Goal: Use online tool/utility: Utilize a website feature to perform a specific function

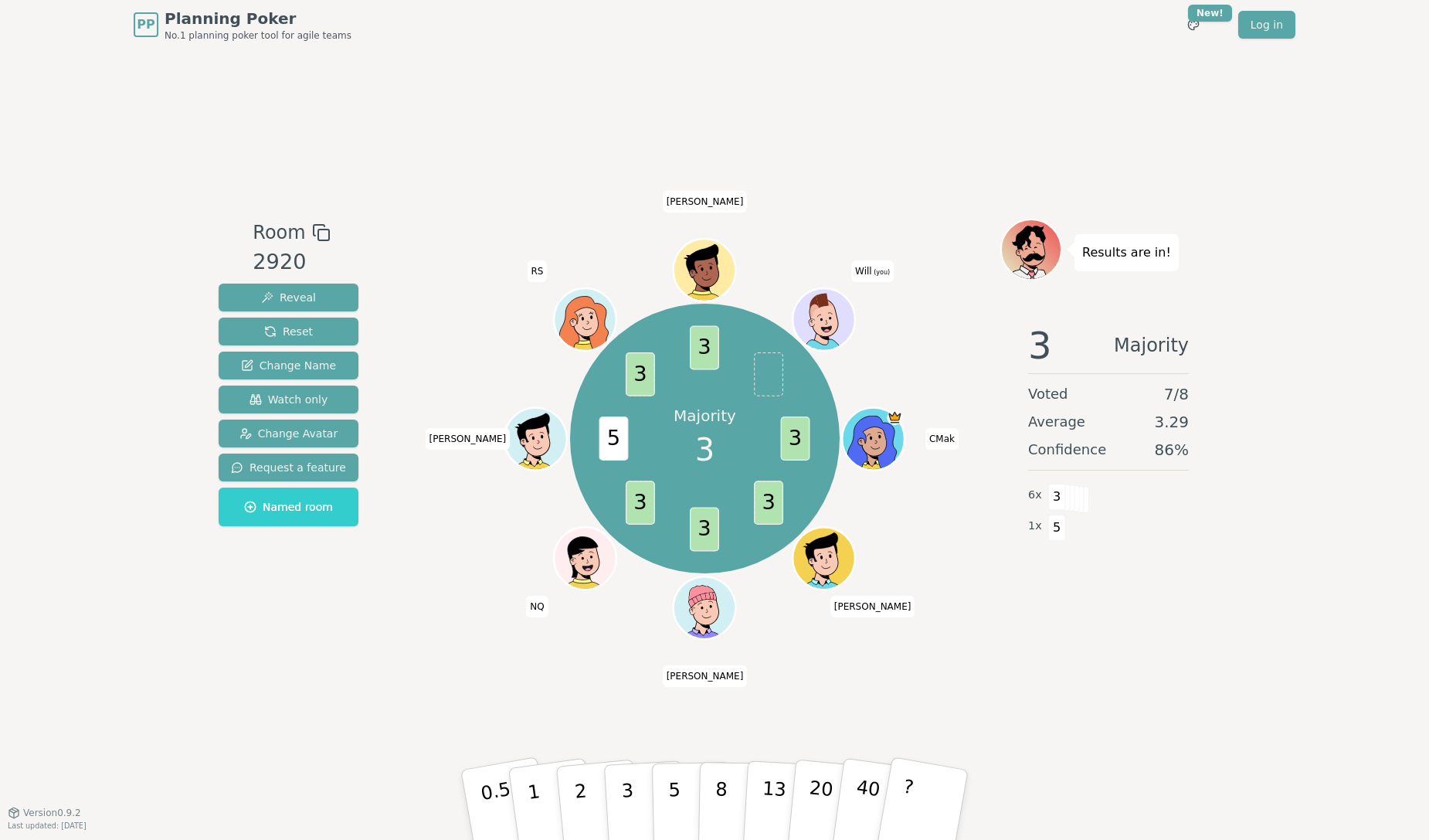
click at [164, 827] on div "PP Planning Poker No.1 planning poker tool for agile teams Toggle theme New! Lo…" at bounding box center [714, 420] width 1429 height 840
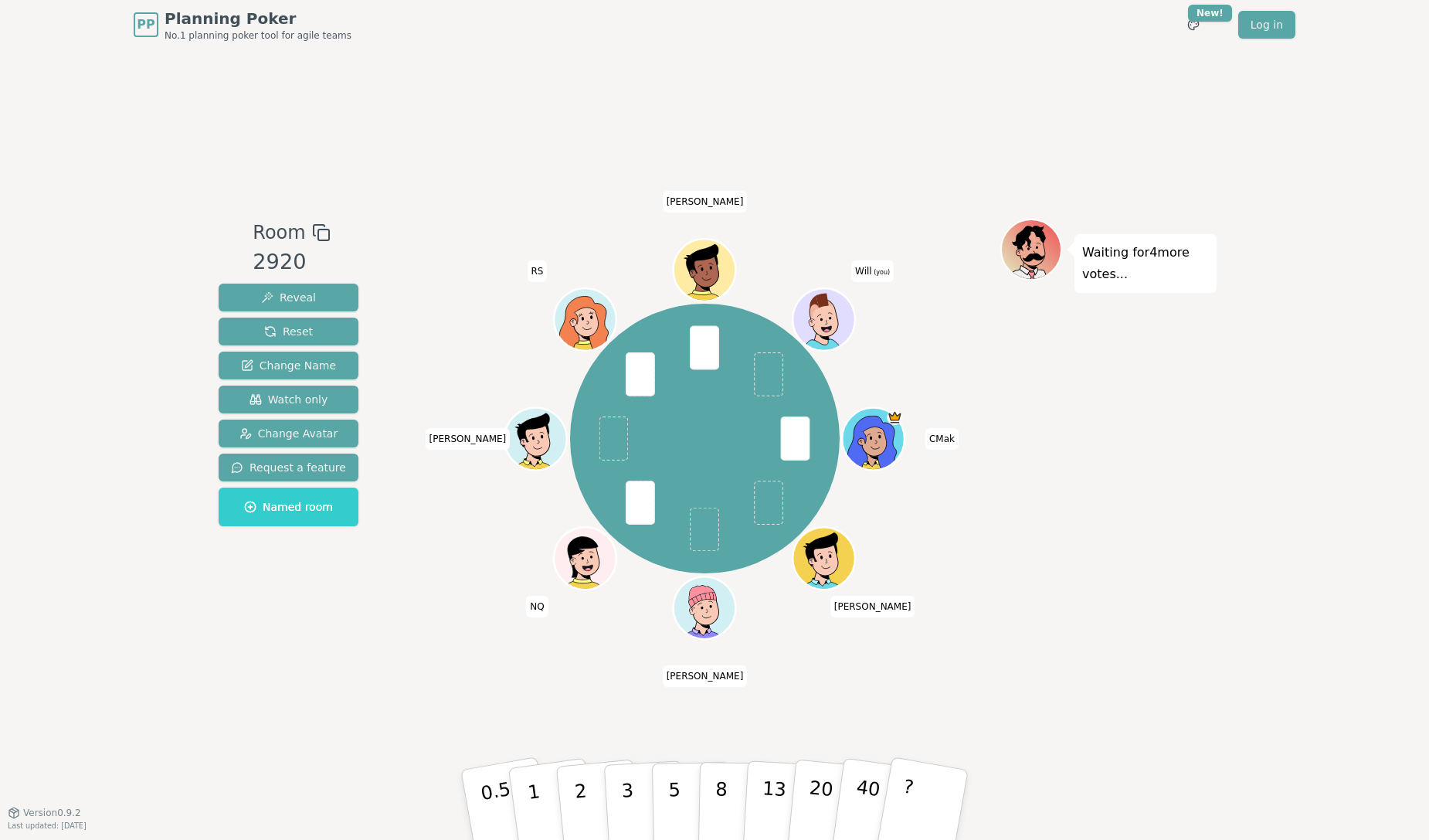
click at [1280, 354] on div "PP Planning Poker No.1 planning poker tool for agile teams Toggle theme New! Lo…" at bounding box center [714, 420] width 1429 height 840
click at [1260, 406] on div "PP Planning Poker No.1 planning poker tool for agile teams Toggle theme New! Lo…" at bounding box center [714, 420] width 1429 height 840
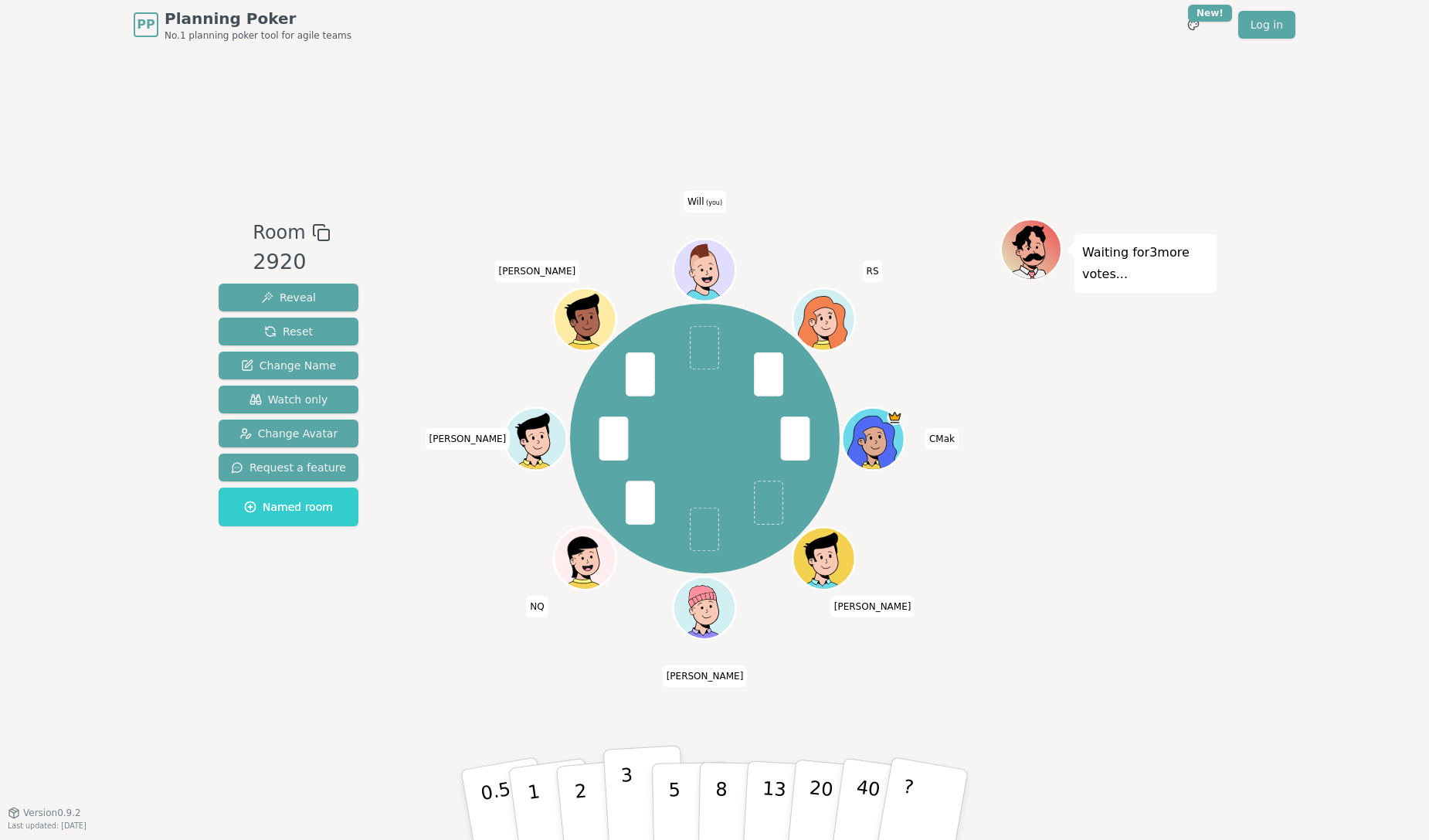
click at [615, 807] on button "3" at bounding box center [645, 805] width 84 height 120
click at [684, 806] on button "5" at bounding box center [692, 805] width 79 height 118
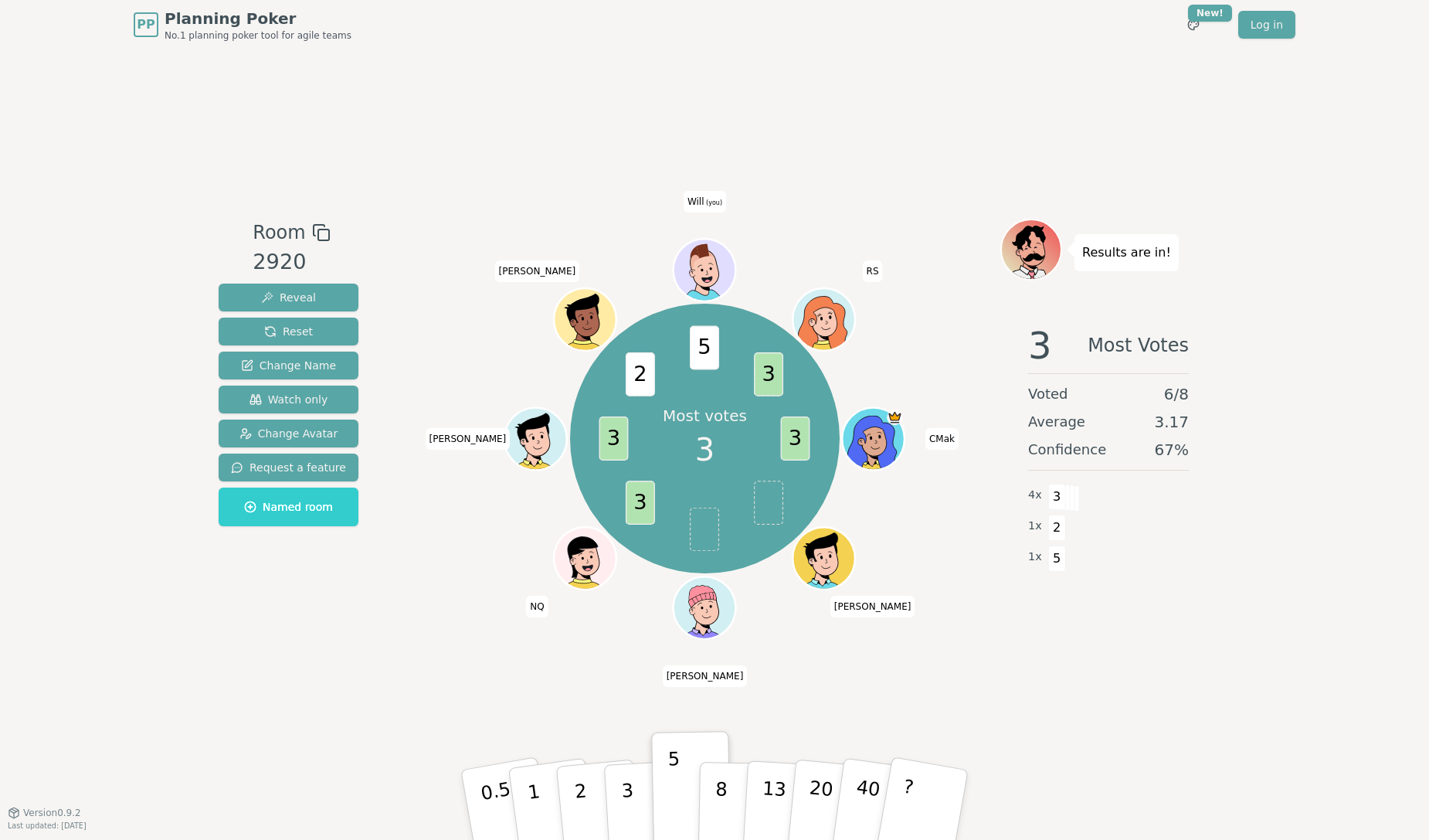
click at [1272, 309] on div "PP Planning Poker No.1 planning poker tool for agile teams Toggle theme New! Lo…" at bounding box center [714, 420] width 1429 height 840
click at [1235, 333] on div "PP Planning Poker No.1 planning poker tool for agile teams Toggle theme New! Lo…" at bounding box center [714, 420] width 1429 height 840
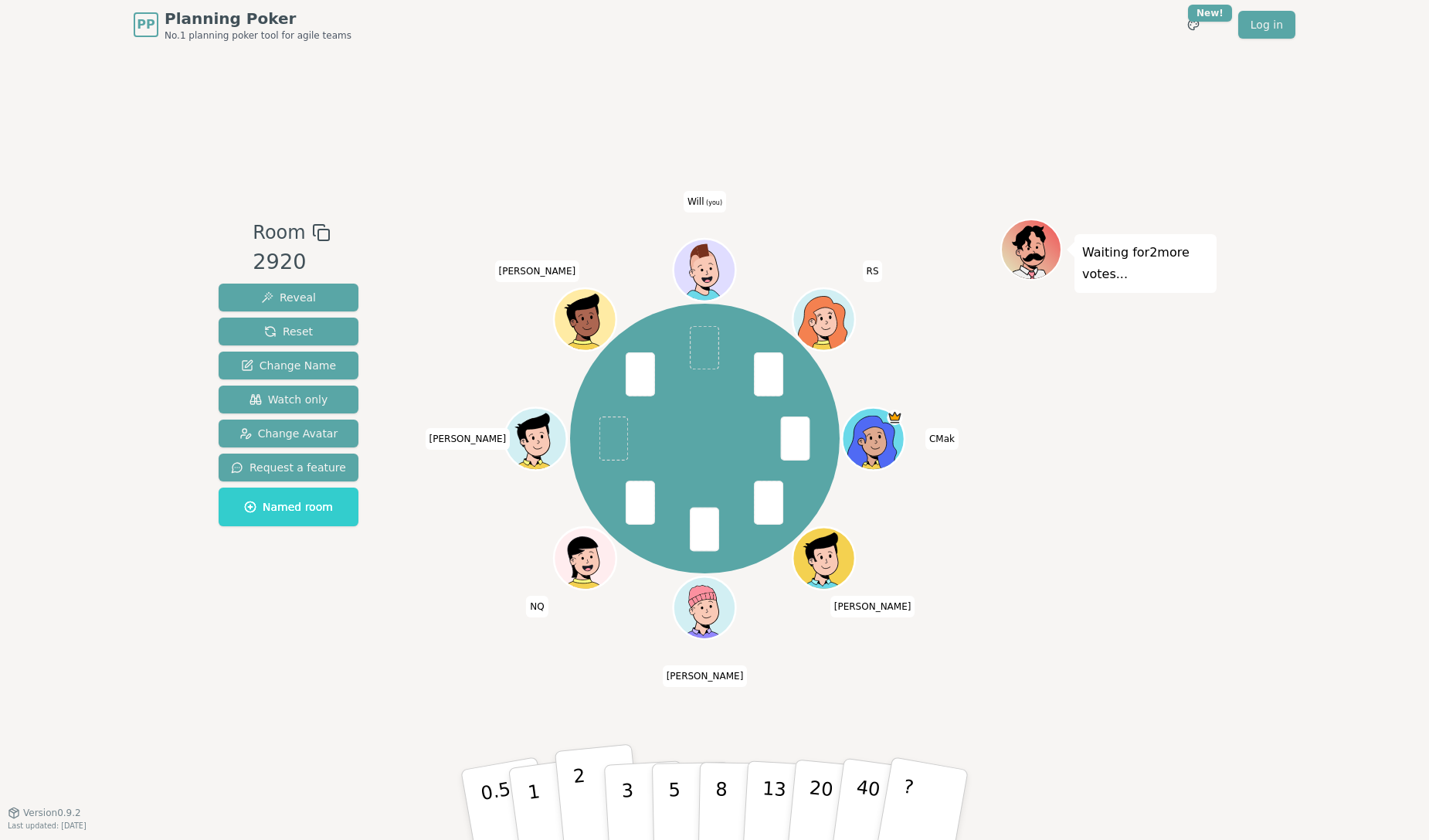
click at [586, 812] on p "2" at bounding box center [582, 807] width 20 height 84
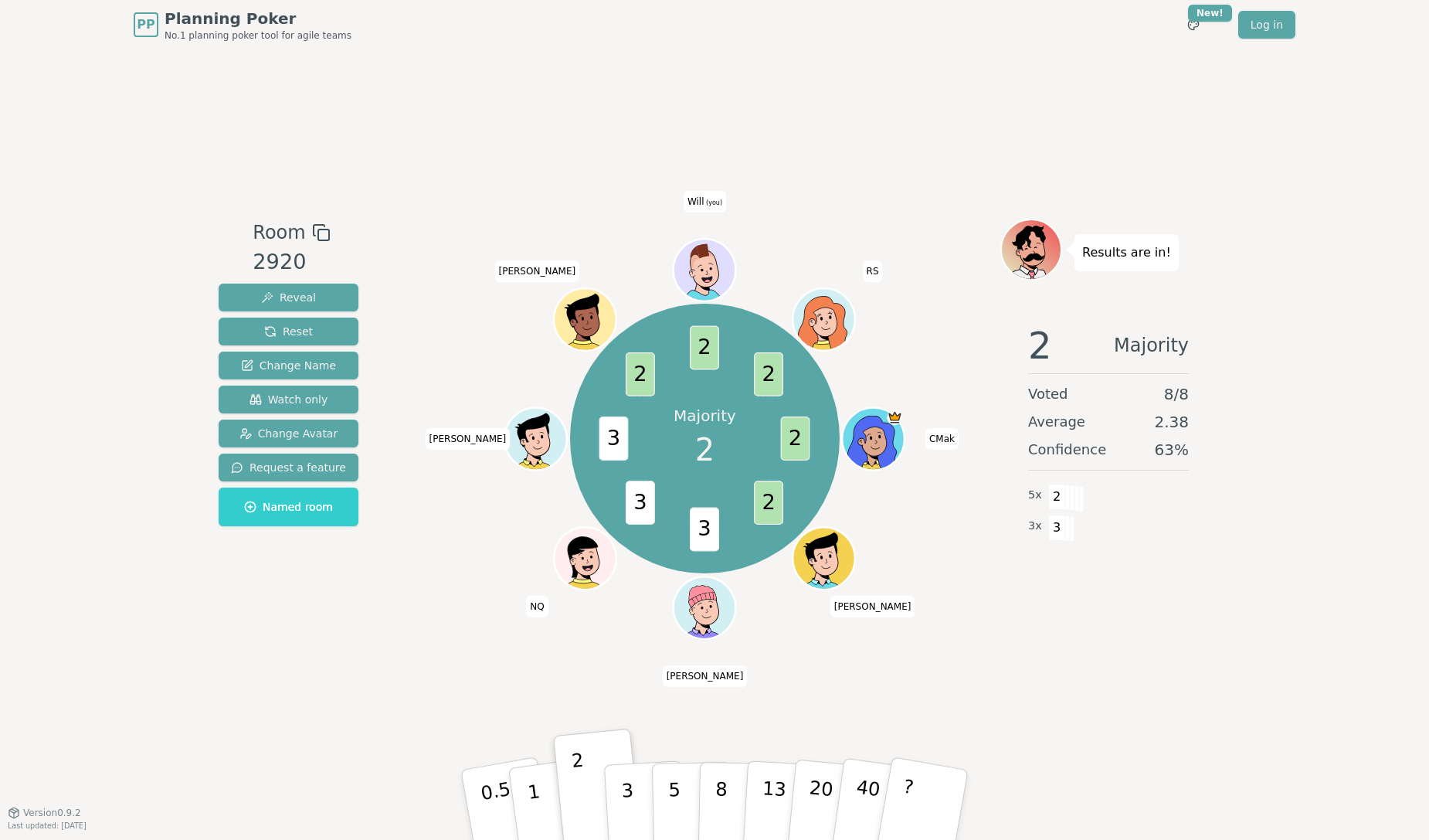
click at [249, 794] on div "Room 2920 Reveal Reset Change Name Watch only Change Avatar Request a feature N…" at bounding box center [715, 430] width 1004 height 762
click at [1313, 410] on div "PP Planning Poker No.1 planning poker tool for agile teams Toggle theme New! Lo…" at bounding box center [714, 420] width 1429 height 840
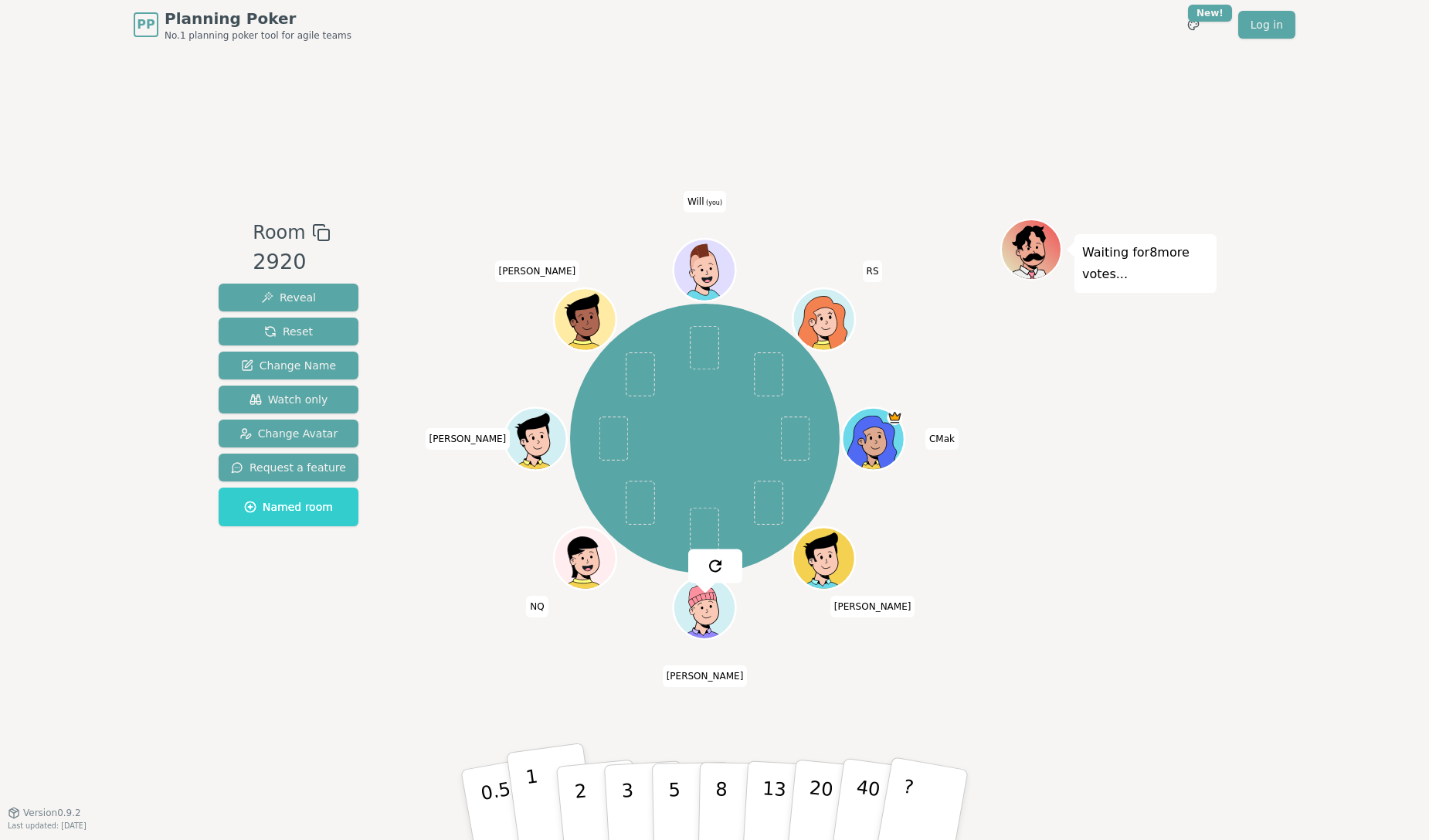
click at [538, 812] on p "1" at bounding box center [536, 807] width 23 height 84
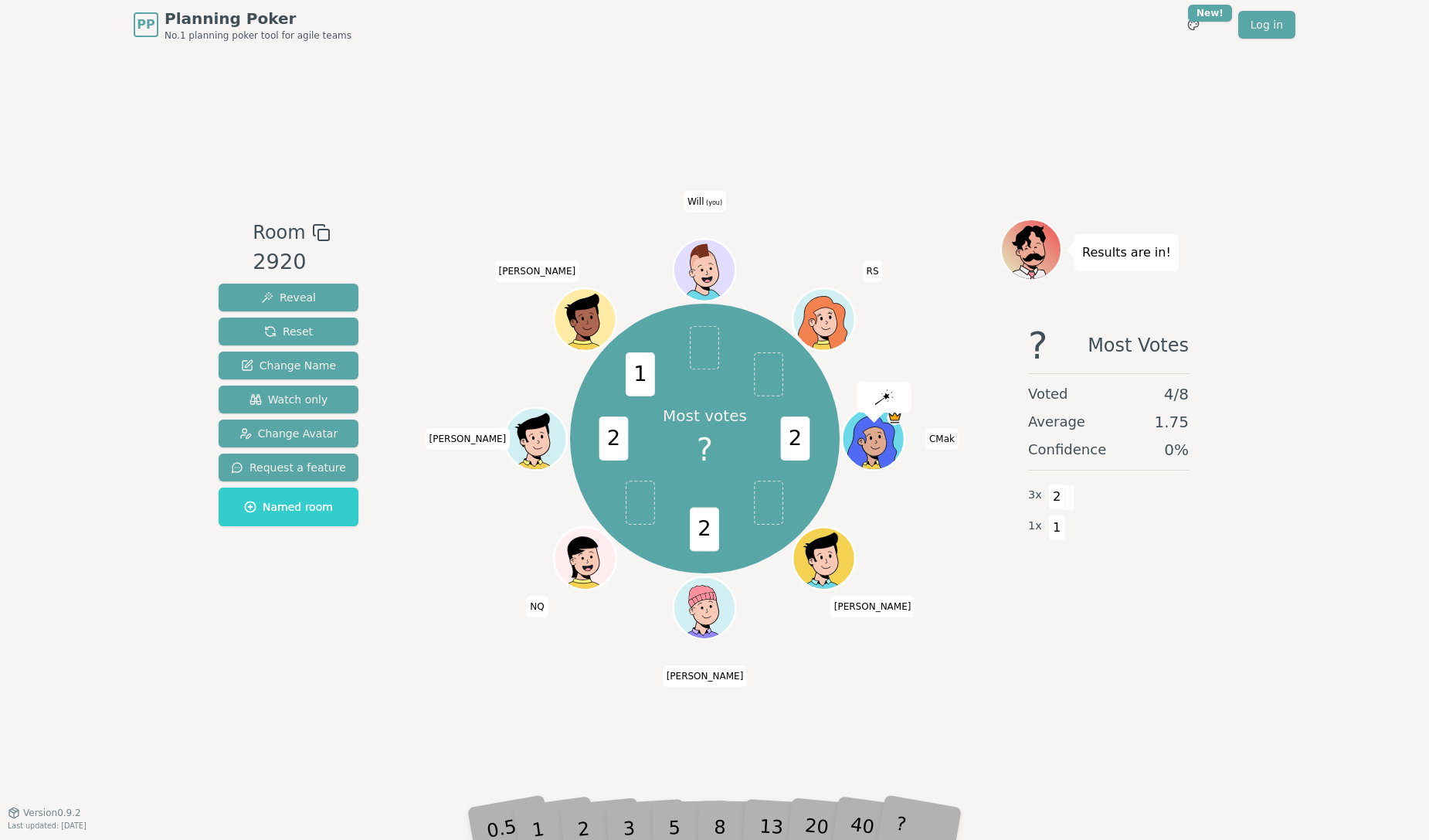
click at [1180, 722] on div "Room 2920 Reveal Reset Change Name Watch only Change Avatar Request a feature N…" at bounding box center [715, 430] width 1004 height 762
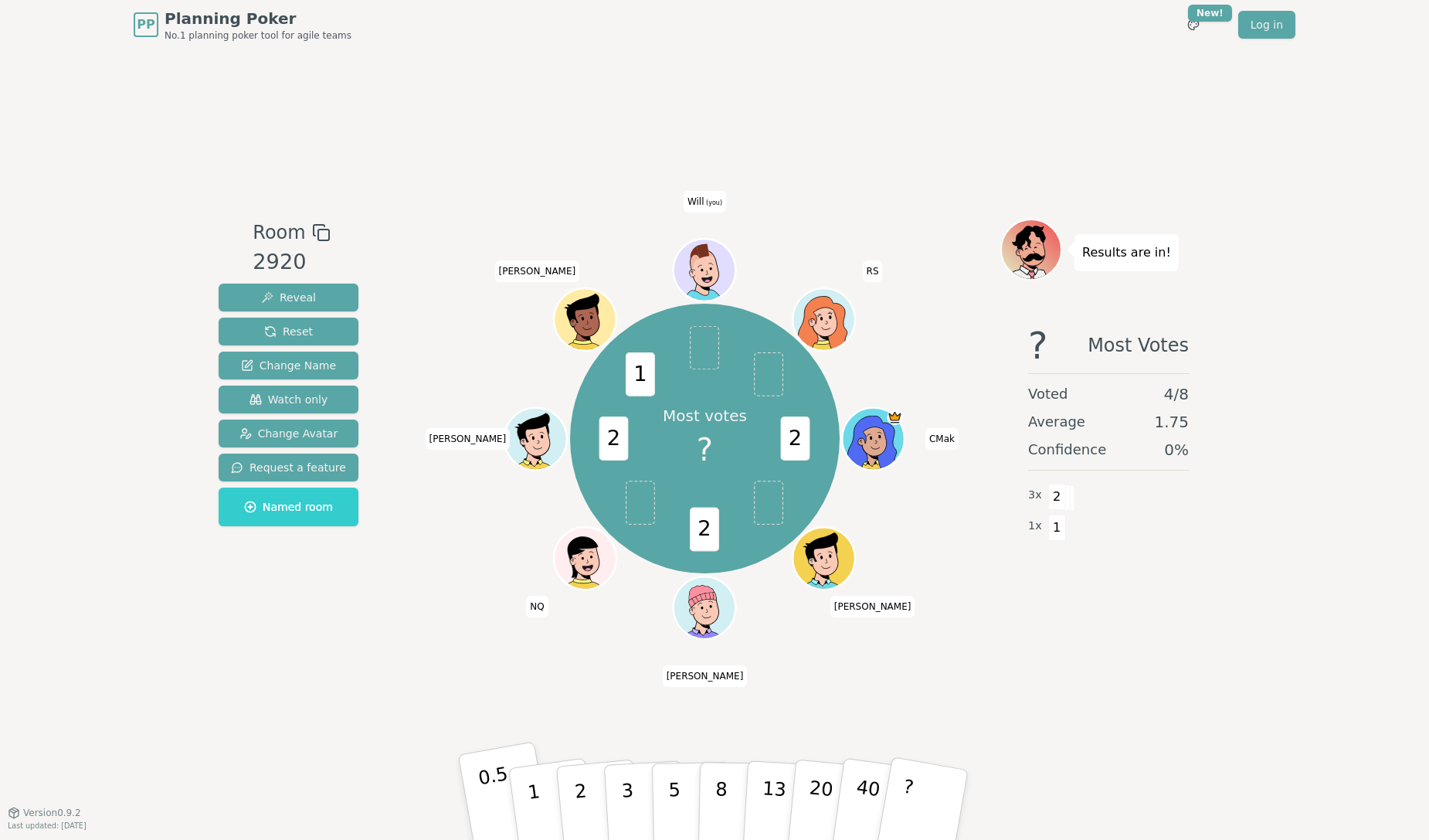
click at [499, 816] on p "0.5" at bounding box center [498, 806] width 43 height 88
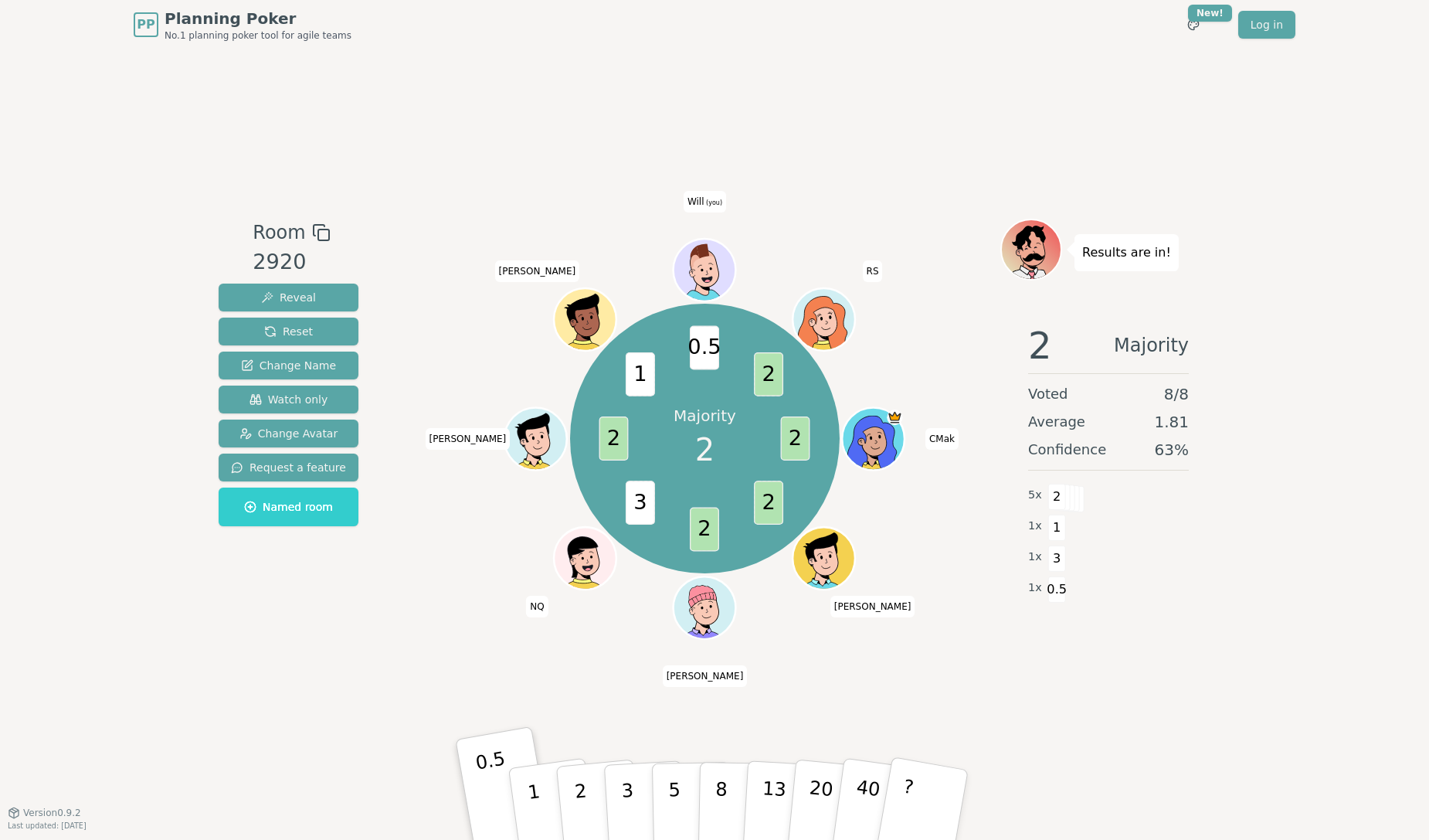
click at [1182, 727] on div "Room 2920 Reveal Reset Change Name Watch only Change Avatar Request a feature N…" at bounding box center [715, 430] width 1004 height 762
click at [1251, 231] on div "PP Planning Poker No.1 planning poker tool for agile teams Toggle theme New! Lo…" at bounding box center [714, 420] width 1429 height 840
click at [1275, 651] on div "PP Planning Poker No.1 planning poker tool for agile teams Toggle theme New! Lo…" at bounding box center [714, 420] width 1429 height 840
click at [1155, 677] on div "Room 2920 Reveal Reset Change Name Watch only Change Avatar Request a feature N…" at bounding box center [715, 430] width 1004 height 762
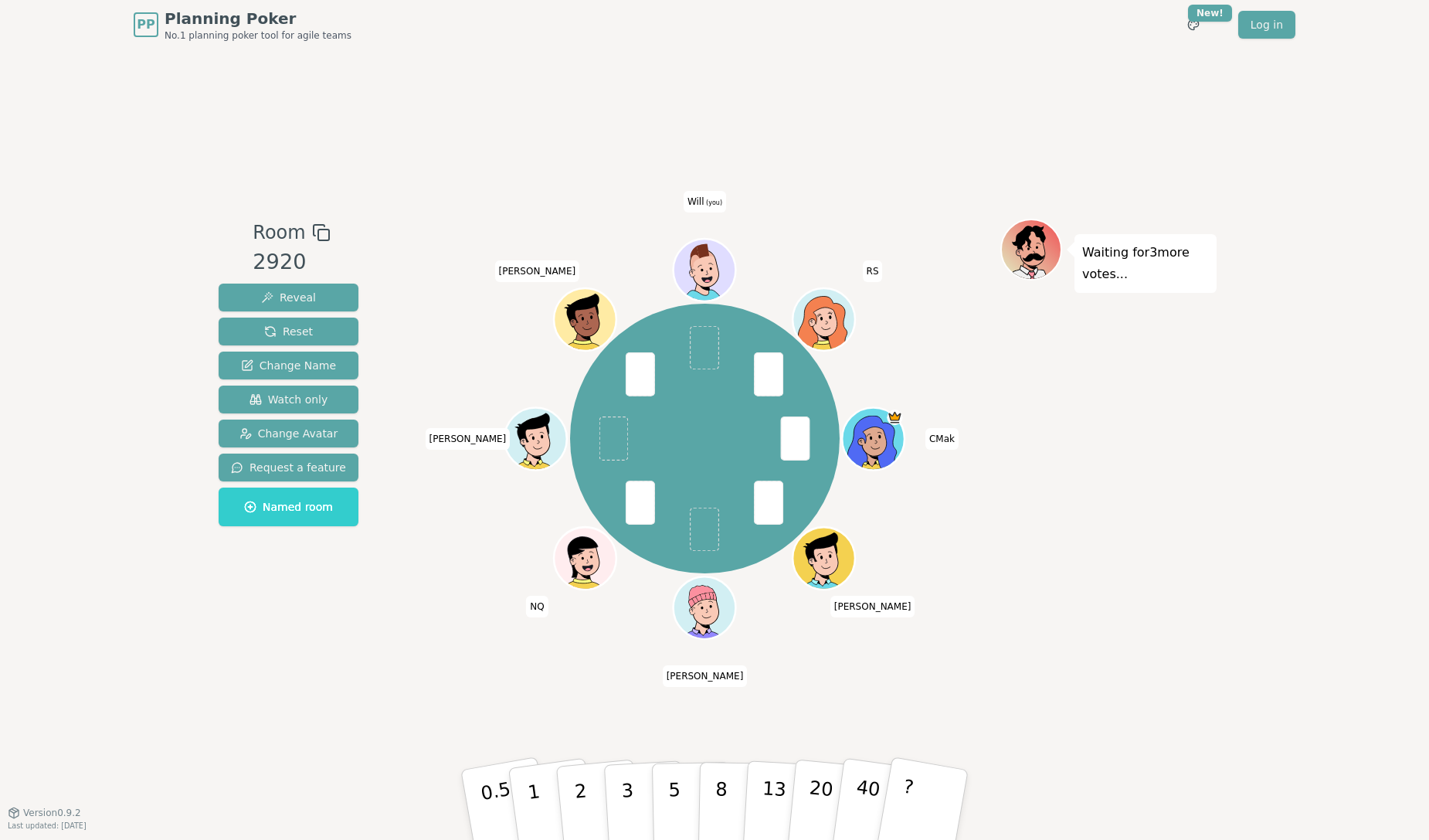
click at [1066, 564] on div "Waiting for 3 more votes..." at bounding box center [1108, 430] width 216 height 425
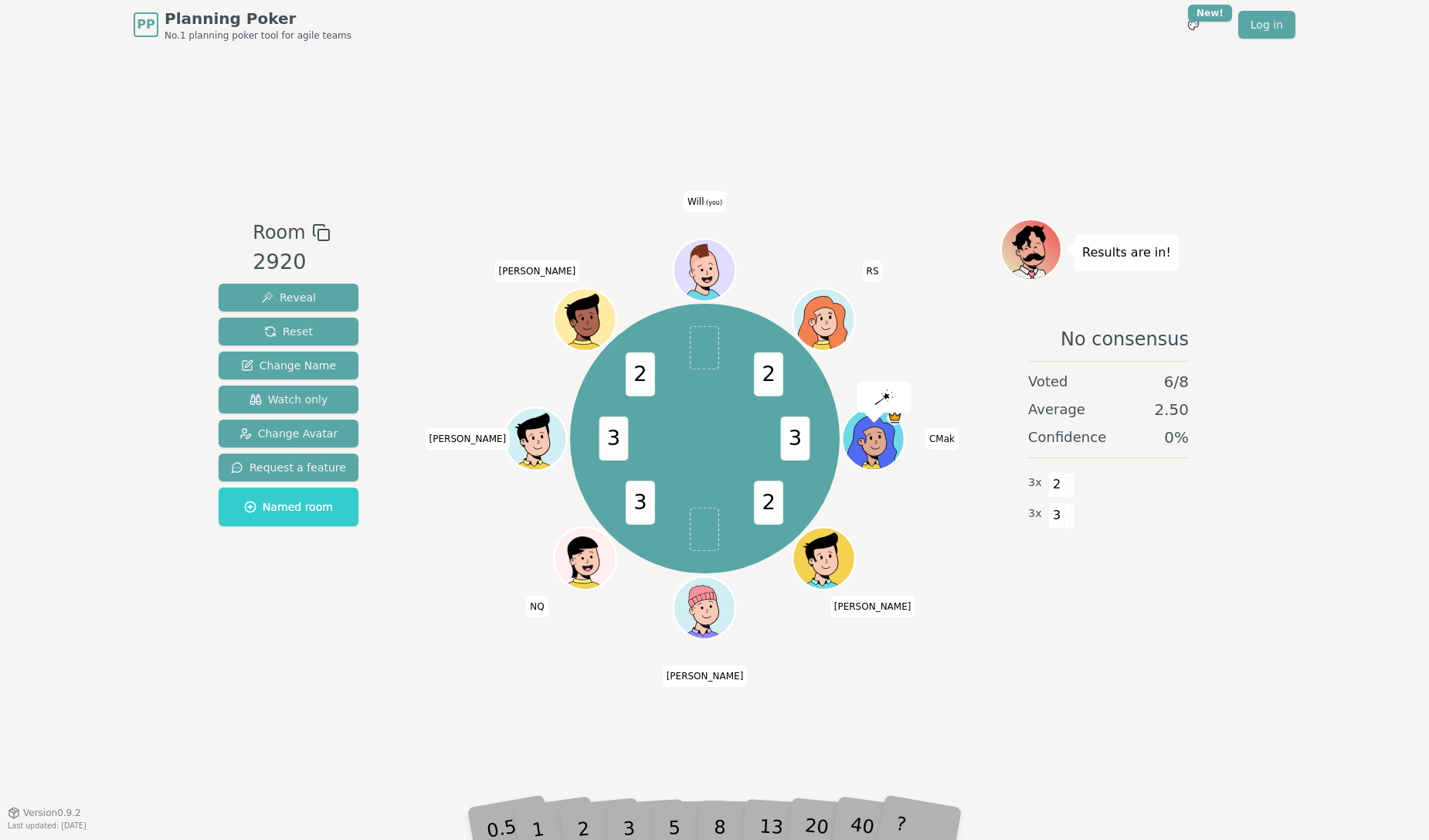
click at [1178, 608] on div "No consensus Voted 6 / 8 Average 2.50 Confidence 0 % 3 x 2 3 x 3" at bounding box center [1108, 465] width 216 height 309
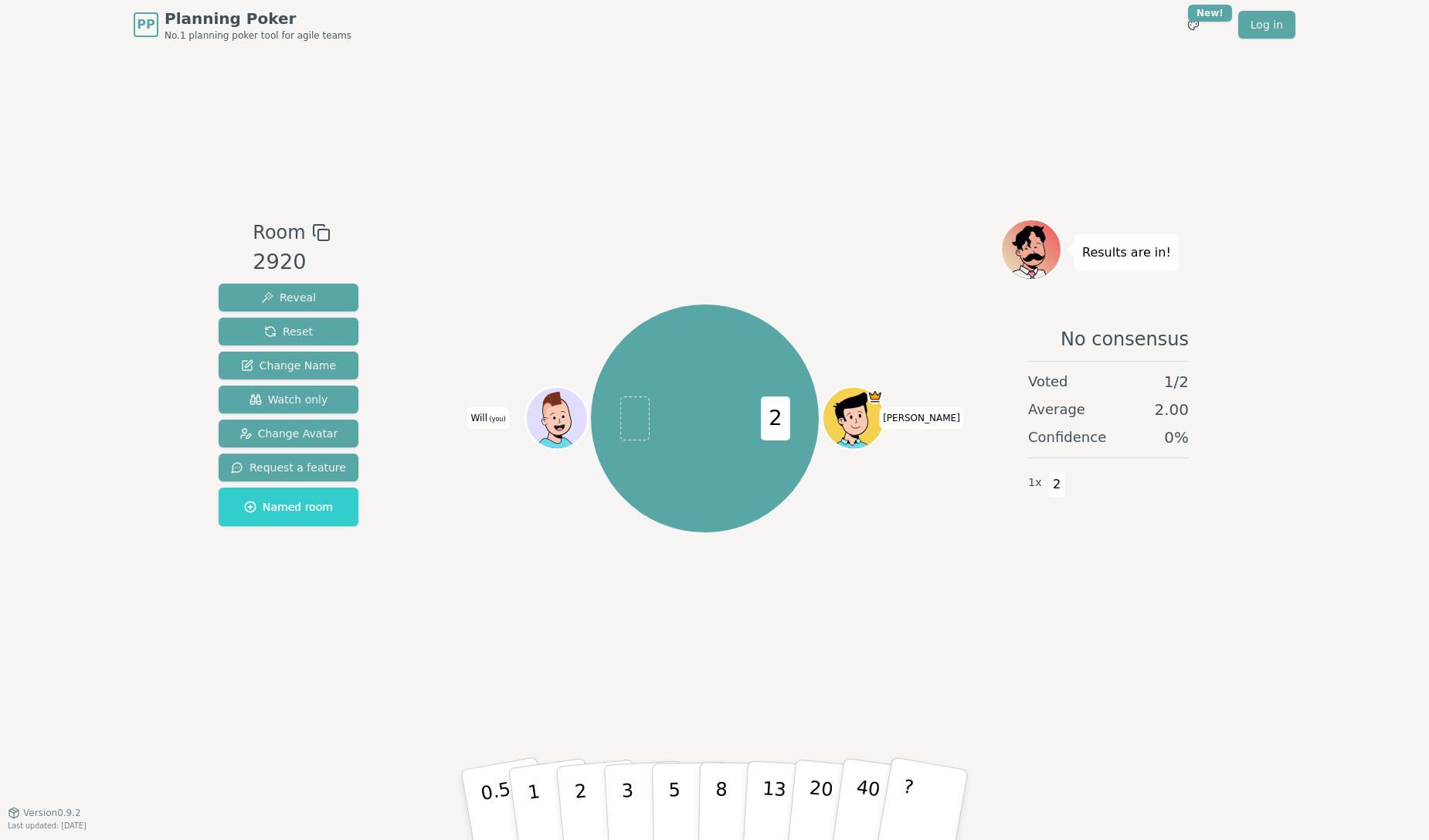
click at [1310, 395] on div "PP Planning Poker No.1 planning poker tool for agile teams Toggle theme New! Lo…" at bounding box center [714, 420] width 1429 height 840
